Goal: Information Seeking & Learning: Learn about a topic

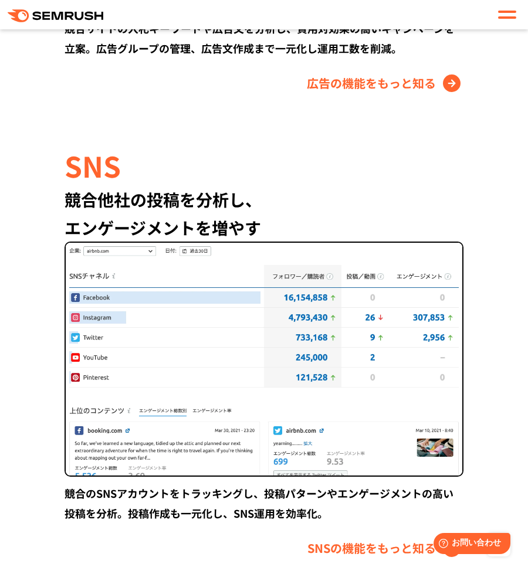
click at [247, 207] on div "競合他社の投稿を分析し、 エンゲージメントを増やす" at bounding box center [264, 213] width 399 height 56
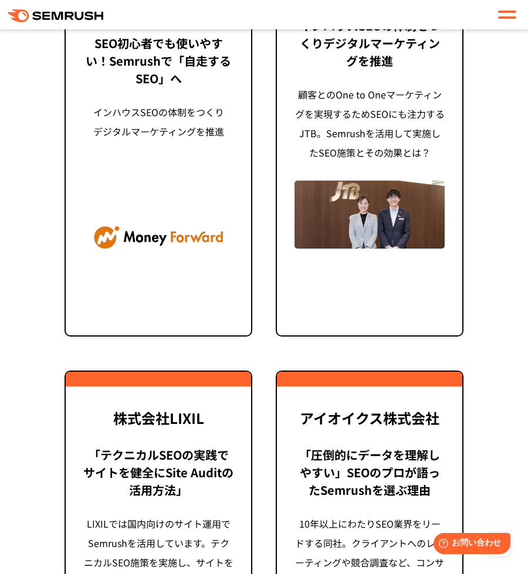
scroll to position [4060, 0]
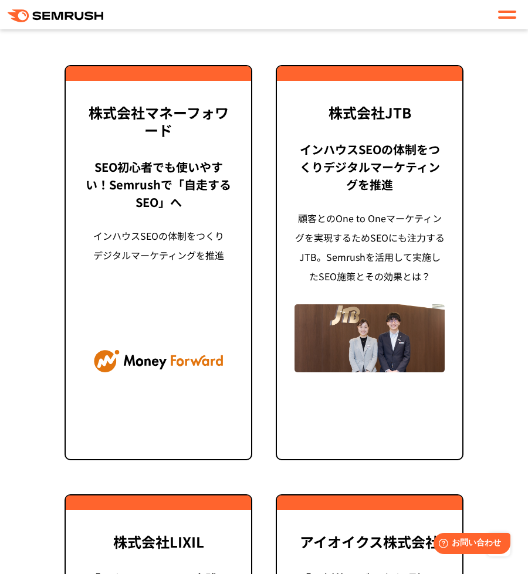
scroll to position [3742, 0]
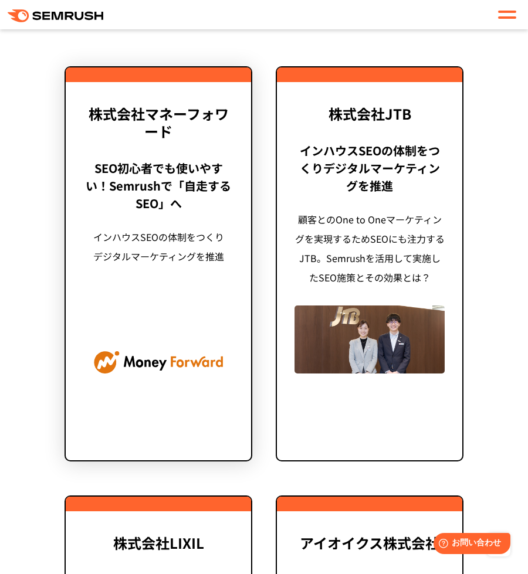
click at [186, 154] on link "株式会社マネーフォワード SEO初心者でも使いやすい！ Semrushで「自走するSEO」へ インハウスSEOの体制をつくり デジタルマーケティングを推進" at bounding box center [159, 263] width 188 height 395
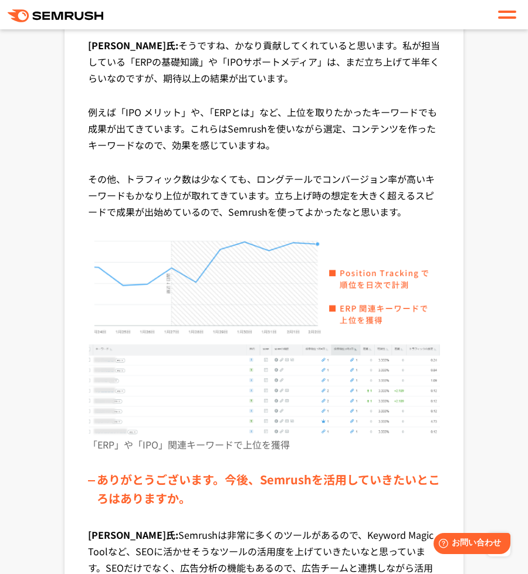
scroll to position [4043, 0]
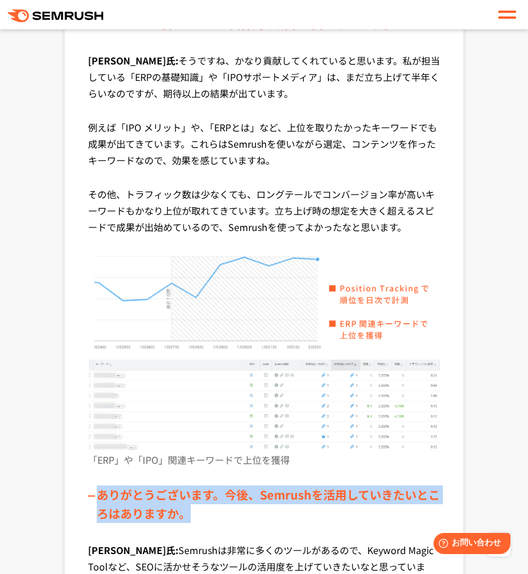
drag, startPoint x: 192, startPoint y: 452, endPoint x: 98, endPoint y: 416, distance: 100.4
click at [98, 416] on div "IPOやERP関連キーワードで上位表示を実現 Semrushを使ってみて、具体的な成果は出てきたでしょうか？ 稲葉氏: そうですね、かなり貢献してくれていると…" at bounding box center [264, 356] width 352 height 769
click at [98, 453] on p "「ERP」や「IPO」関連キーワードで上位を獲得" at bounding box center [264, 469] width 352 height 33
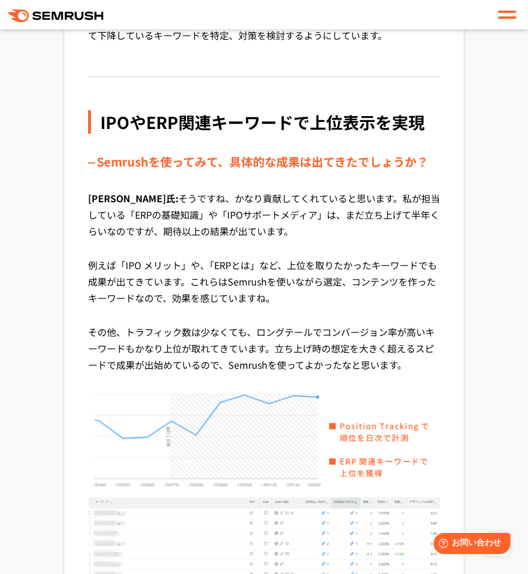
scroll to position [4005, 0]
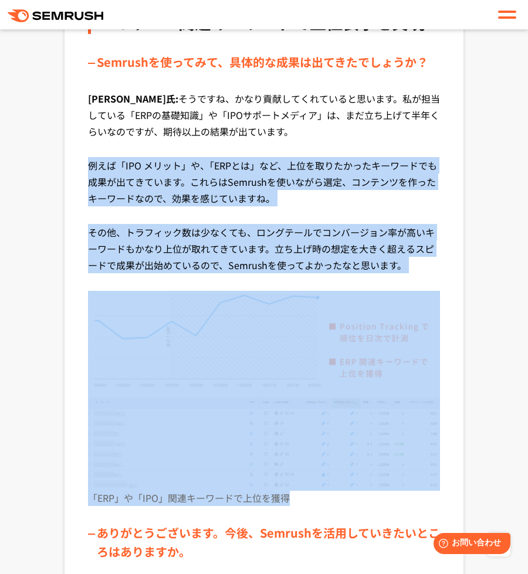
drag, startPoint x: 297, startPoint y: 442, endPoint x: 84, endPoint y: 107, distance: 396.0
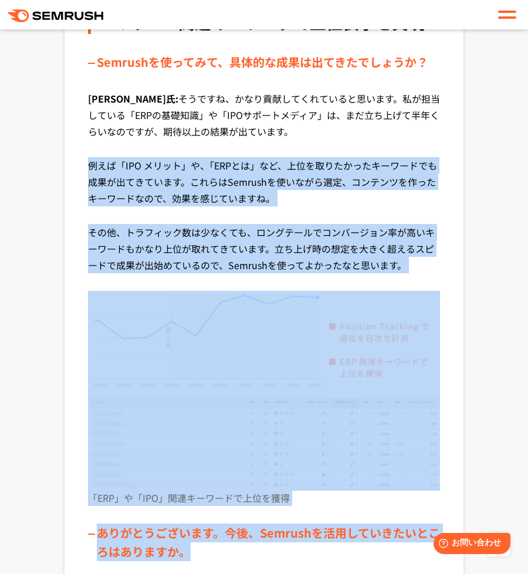
drag, startPoint x: 84, startPoint y: 96, endPoint x: 287, endPoint y: 482, distance: 436.0
click at [287, 524] on div "ありがとうございます。今後、Semrushを活用していきたいところはありますか。" at bounding box center [264, 543] width 352 height 38
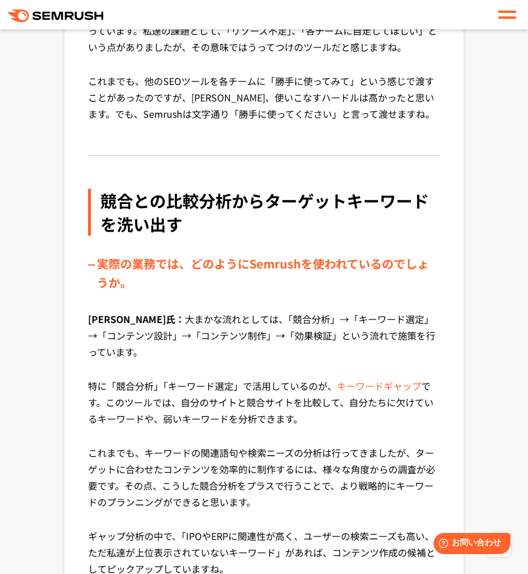
scroll to position [2757, 0]
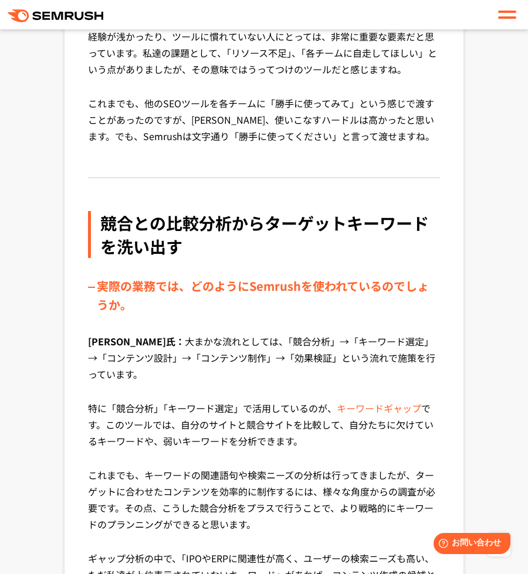
click at [344, 401] on link "キーワードギャップ" at bounding box center [379, 408] width 84 height 14
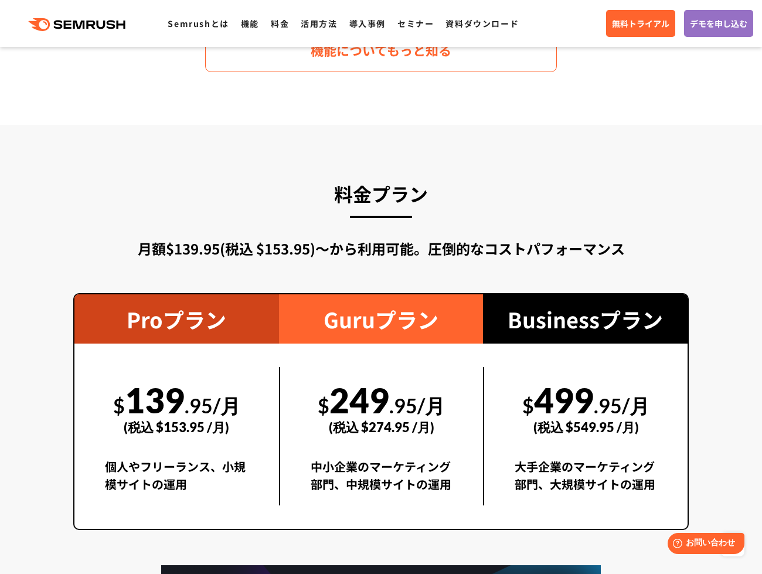
scroll to position [2007, 0]
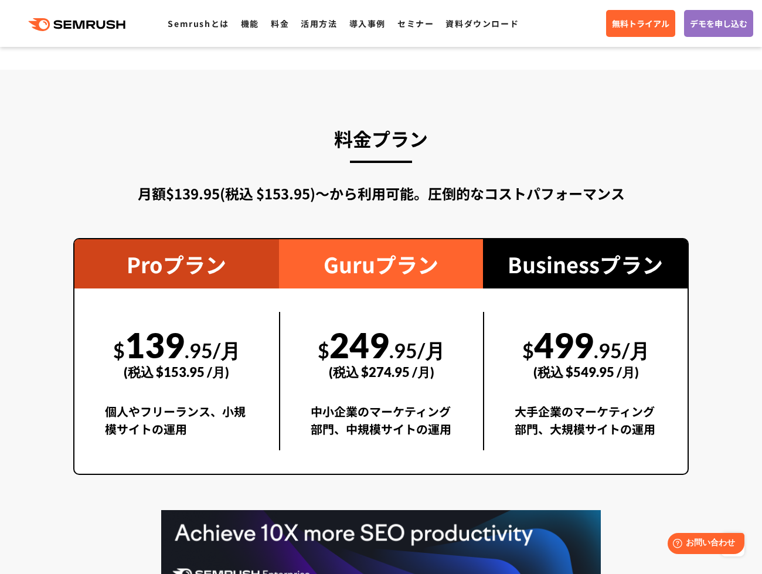
click at [365, 403] on div "中小企業のマーケティング部門、中規模サイトの運用" at bounding box center [382, 427] width 143 height 48
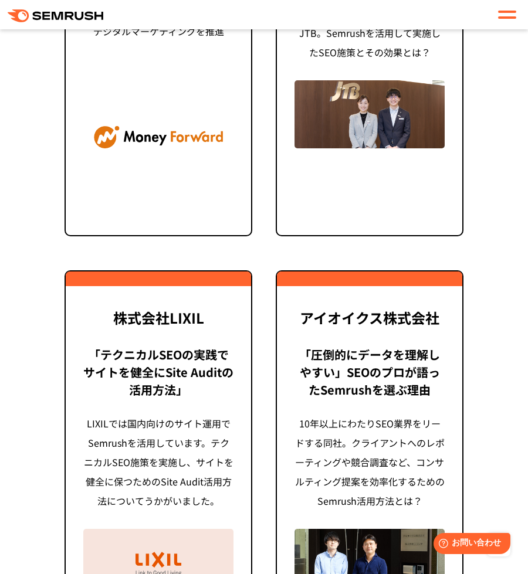
click at [270, 352] on div "アイオイクス株式会社 「圧倒的にデータを理解しやすい」 SEOのプロが語ったSemrushを選ぶ理由 10年以上にわたりSEO業界をリードする同社。クライアン…" at bounding box center [369, 453] width 211 height 367
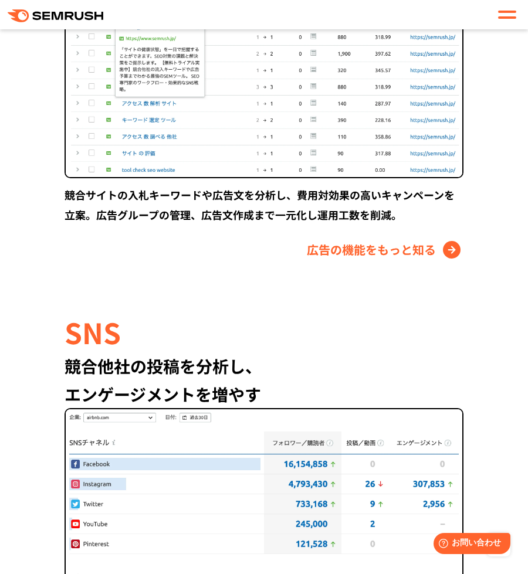
scroll to position [2077, 0]
